Goal: Obtain resource: Download file/media

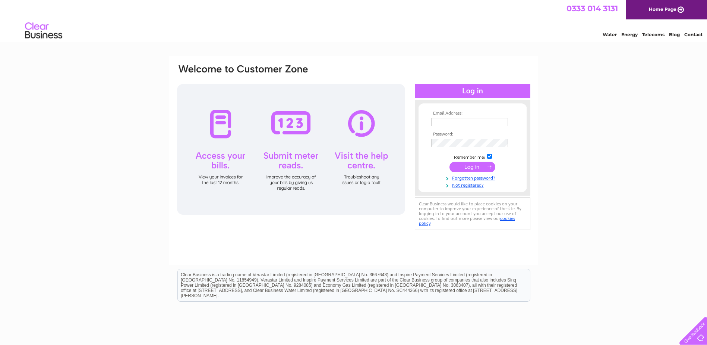
type input "FinanceUK@krm.ag"
click at [480, 167] on input "submit" at bounding box center [473, 166] width 46 height 10
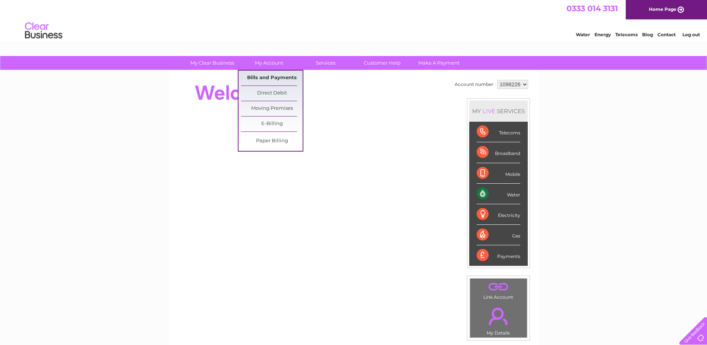
click at [266, 78] on link "Bills and Payments" at bounding box center [272, 77] width 62 height 15
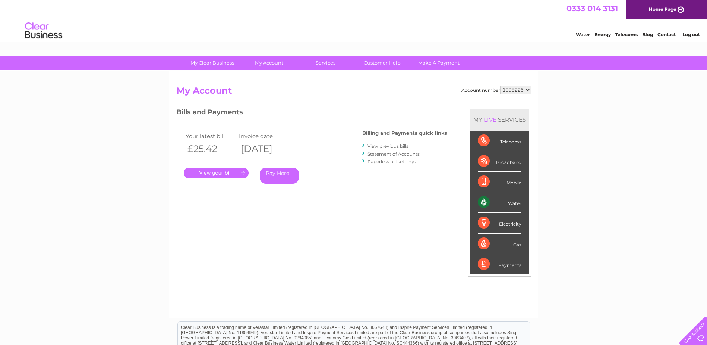
click at [399, 146] on link "View previous bills" at bounding box center [388, 146] width 41 height 6
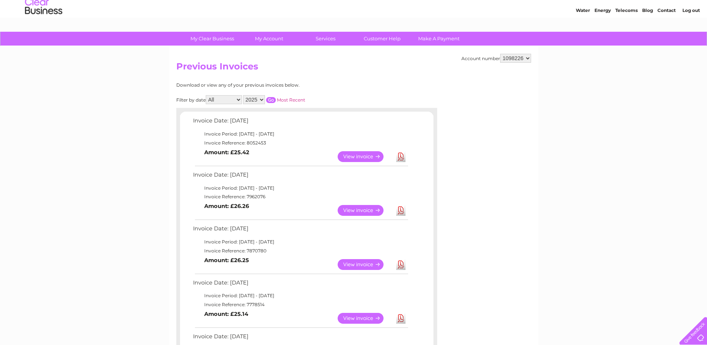
scroll to position [37, 0]
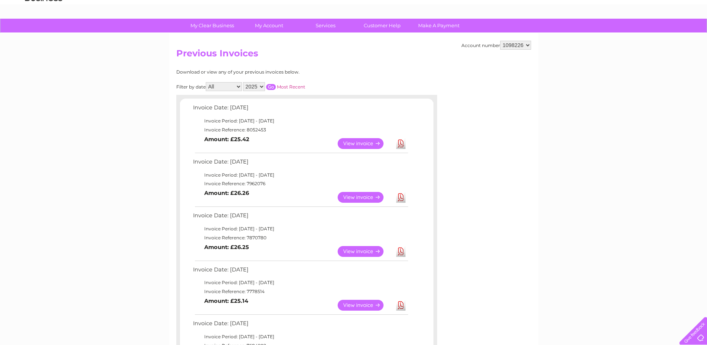
click at [399, 138] on link "Download" at bounding box center [400, 143] width 9 height 11
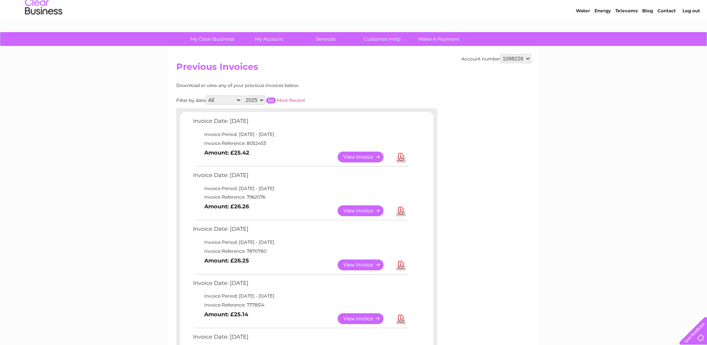
scroll to position [0, 0]
